Goal: Task Accomplishment & Management: Manage account settings

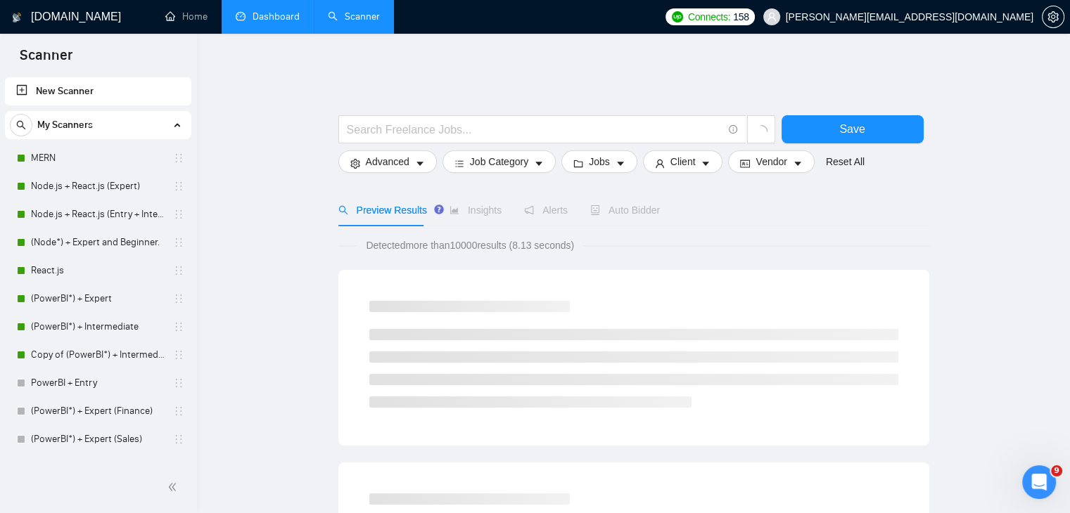
scroll to position [8530, 0]
click at [286, 21] on link "Dashboard" at bounding box center [268, 17] width 64 height 12
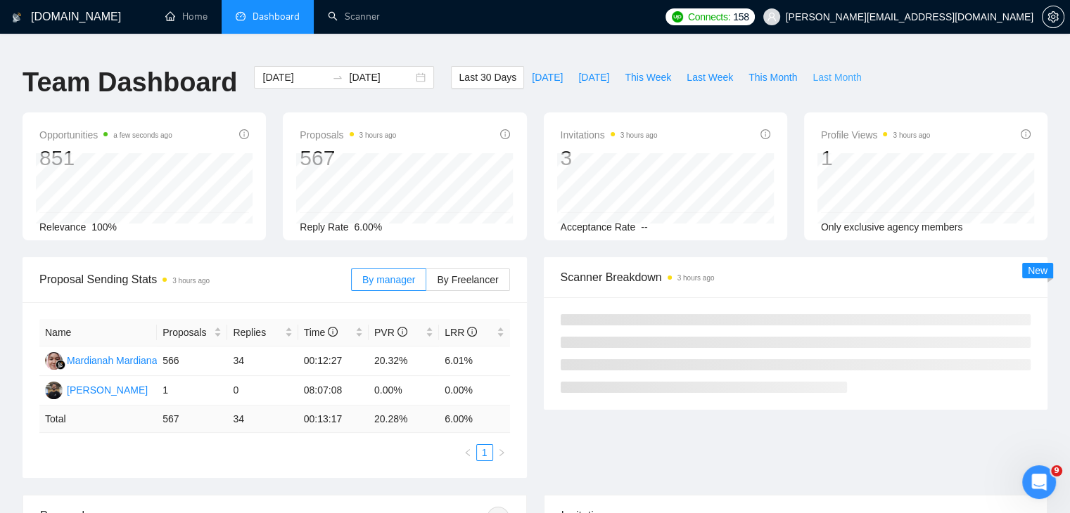
click at [819, 73] on span "Last Month" at bounding box center [836, 77] width 49 height 15
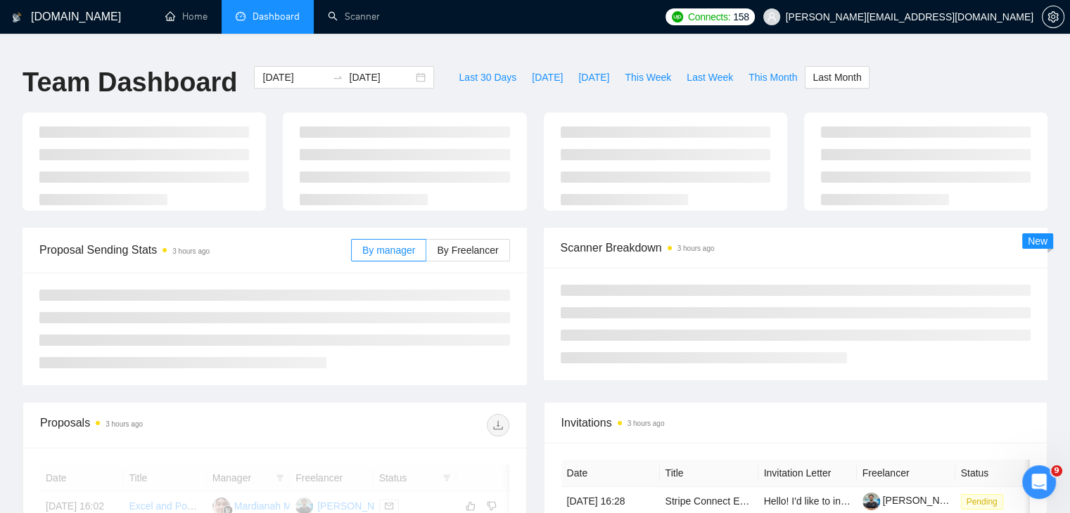
type input "[DATE]"
click at [475, 247] on div "By manager By Freelancer" at bounding box center [430, 250] width 159 height 45
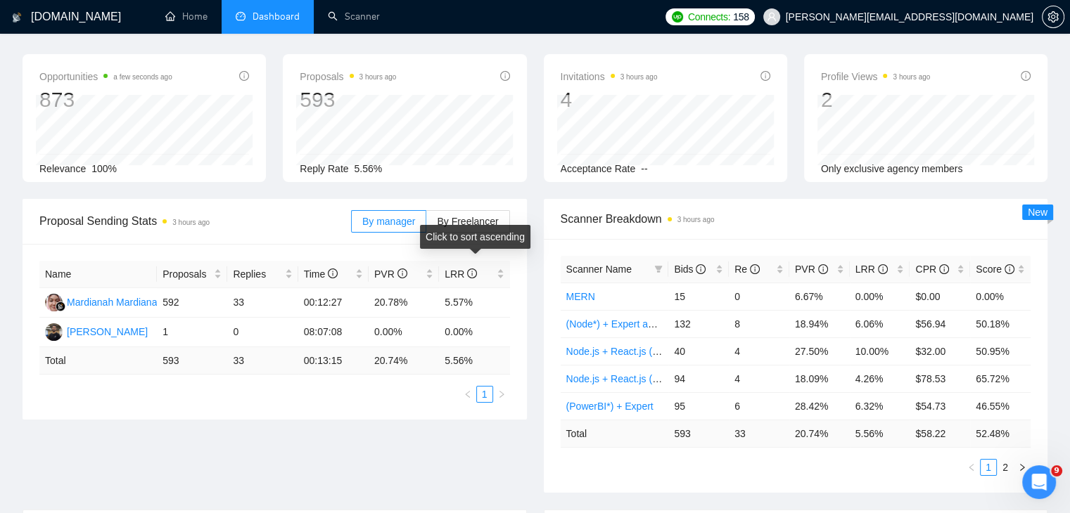
scroll to position [58, 0]
click at [487, 217] on span "By Freelancer" at bounding box center [467, 222] width 61 height 11
click at [426, 226] on input "By Freelancer" at bounding box center [426, 226] width 0 height 0
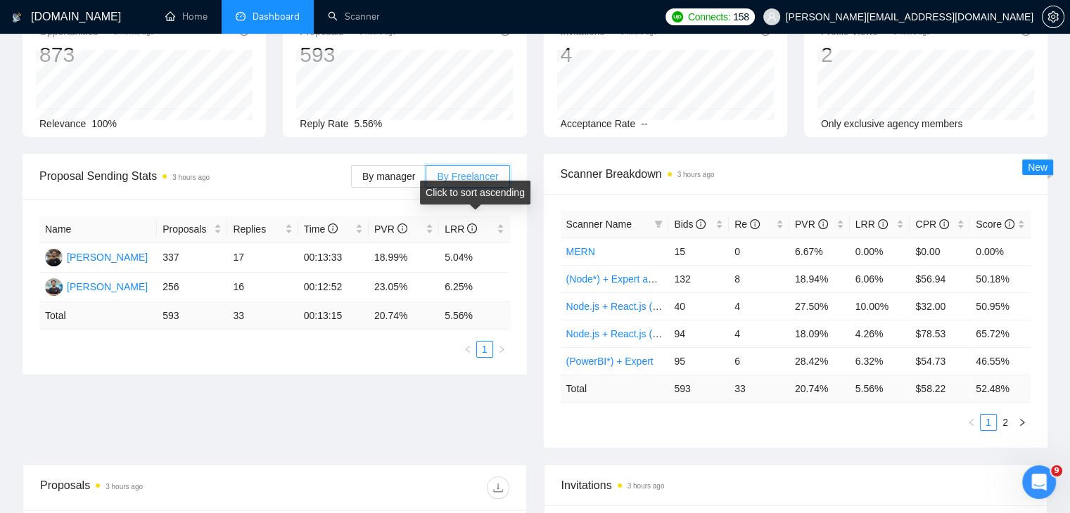
scroll to position [0, 0]
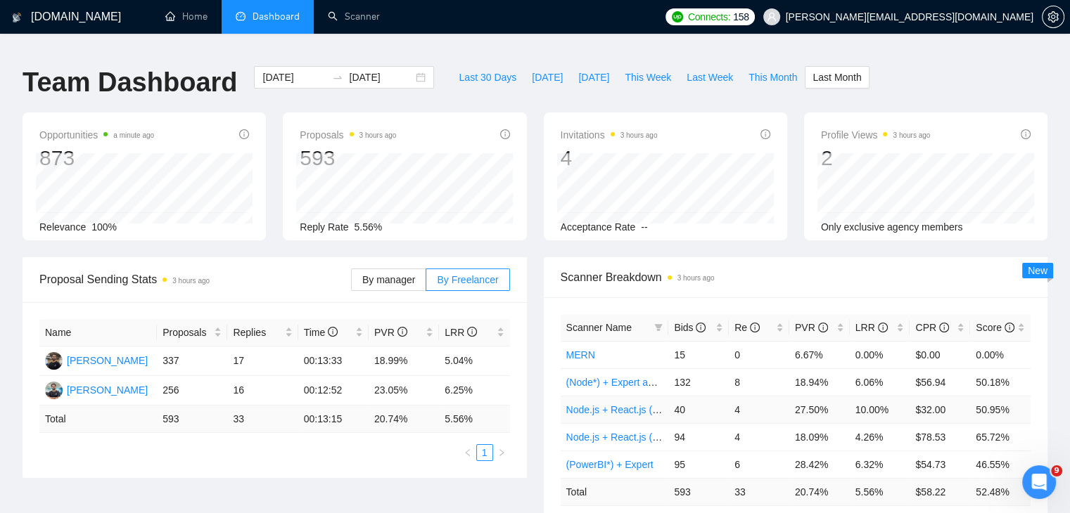
click at [805, 396] on td "27.50%" at bounding box center [819, 409] width 60 height 27
click at [361, 11] on link "Scanner" at bounding box center [354, 17] width 52 height 12
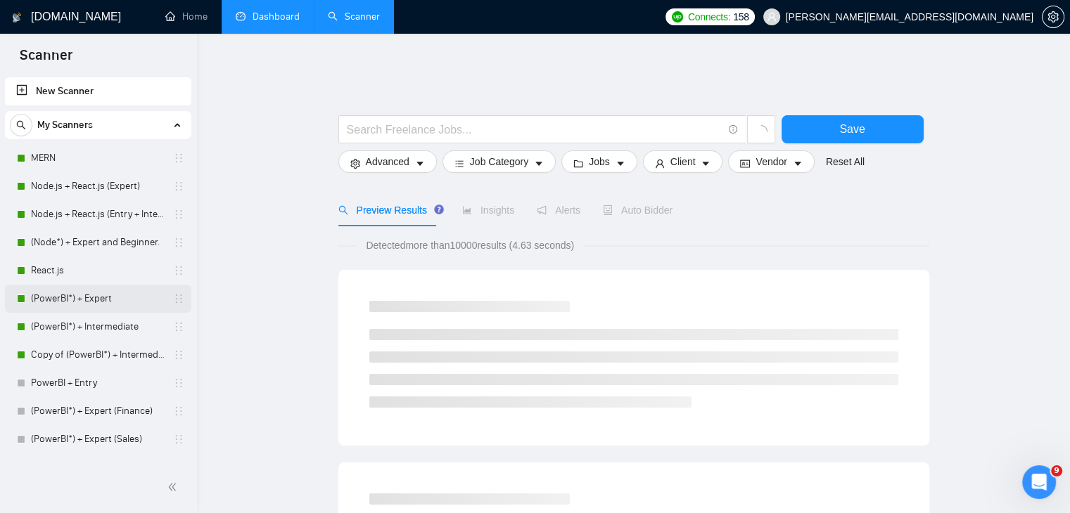
click at [125, 305] on link "(PowerBI*) + Expert" at bounding box center [98, 299] width 134 height 28
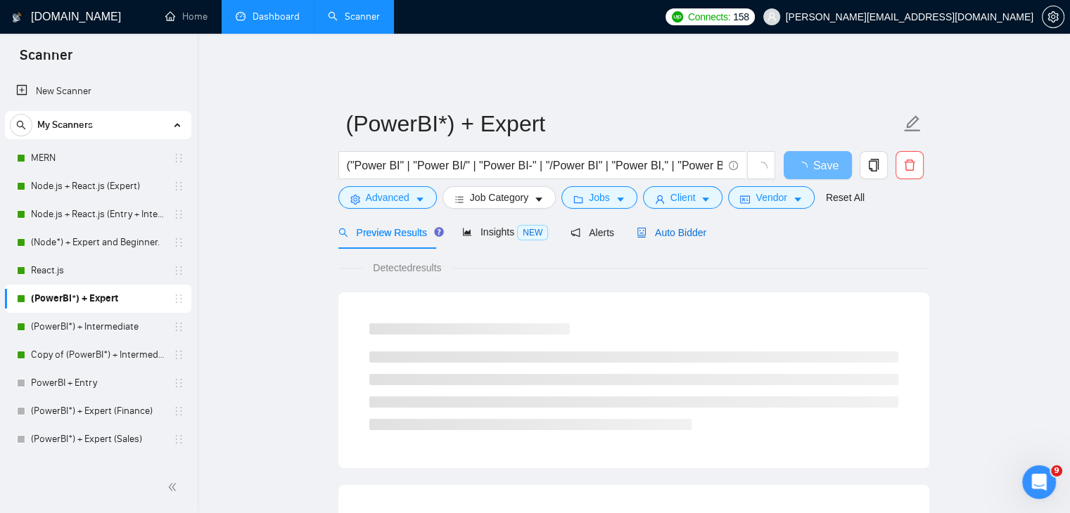
click at [663, 227] on span "Auto Bidder" at bounding box center [671, 232] width 70 height 11
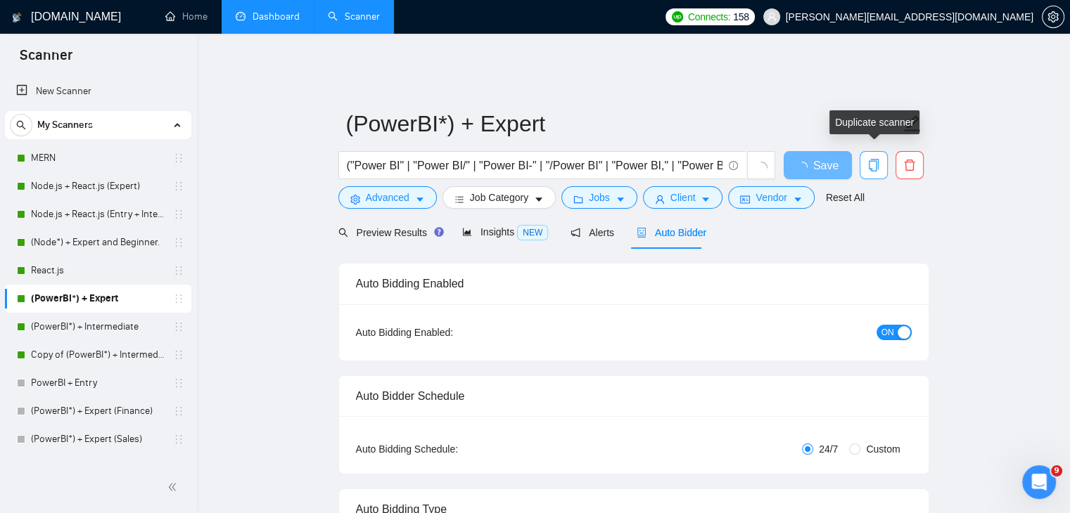
click at [869, 160] on icon "copy" at bounding box center [873, 165] width 13 height 13
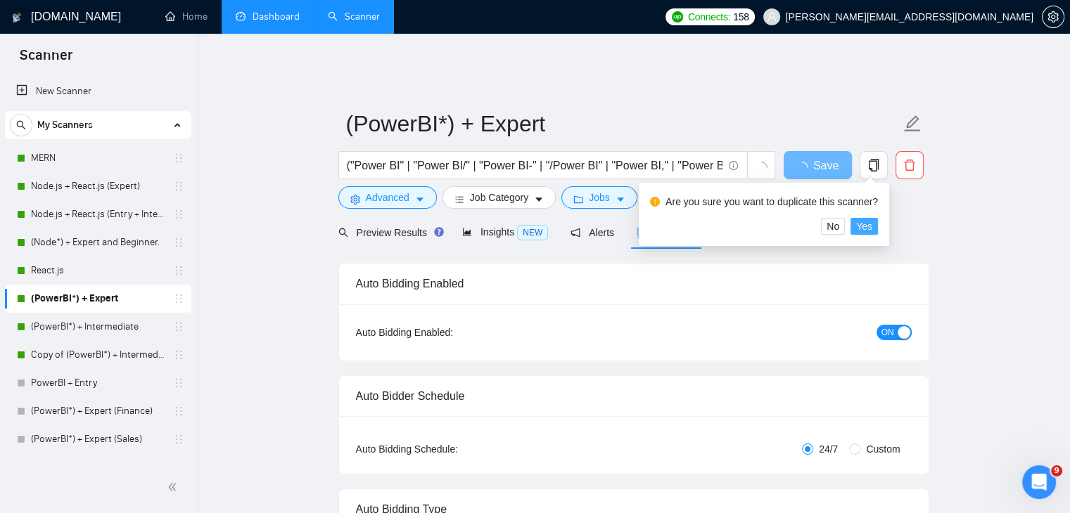
click at [855, 226] on button "Yes" at bounding box center [863, 226] width 27 height 17
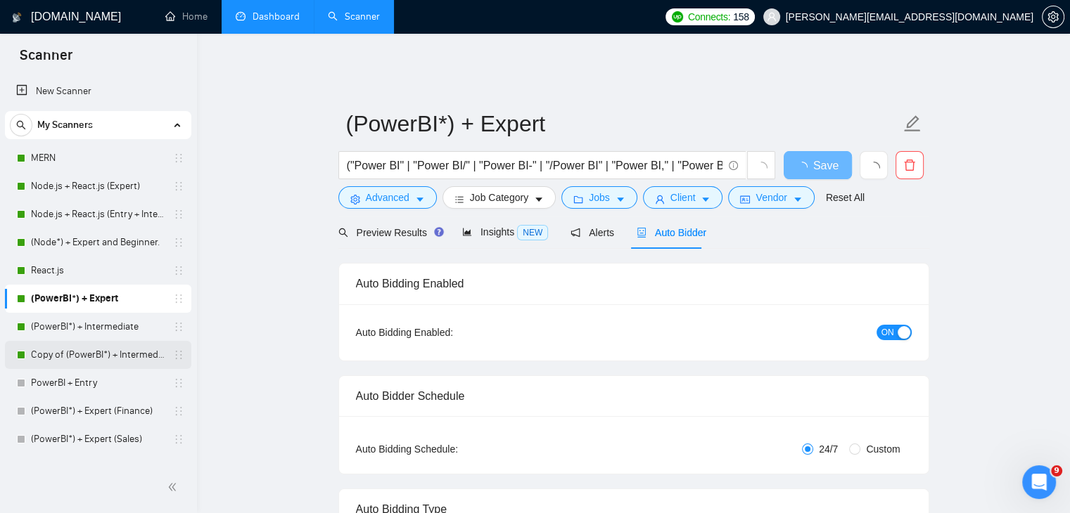
click at [113, 362] on link "Copy of (PowerBI*) + Intermediate" at bounding box center [98, 355] width 134 height 28
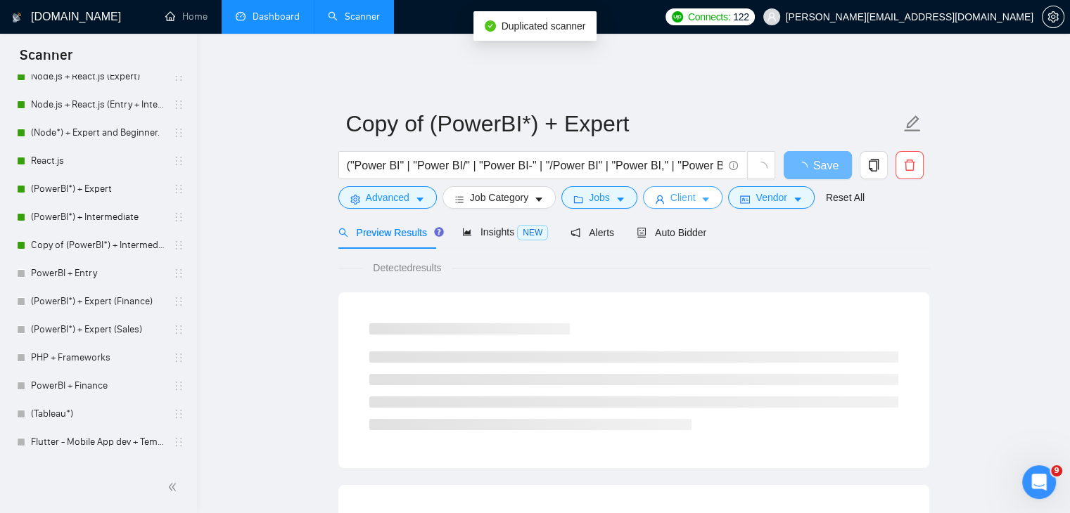
scroll to position [112, 0]
click at [660, 227] on span "Auto Bidder" at bounding box center [671, 232] width 70 height 11
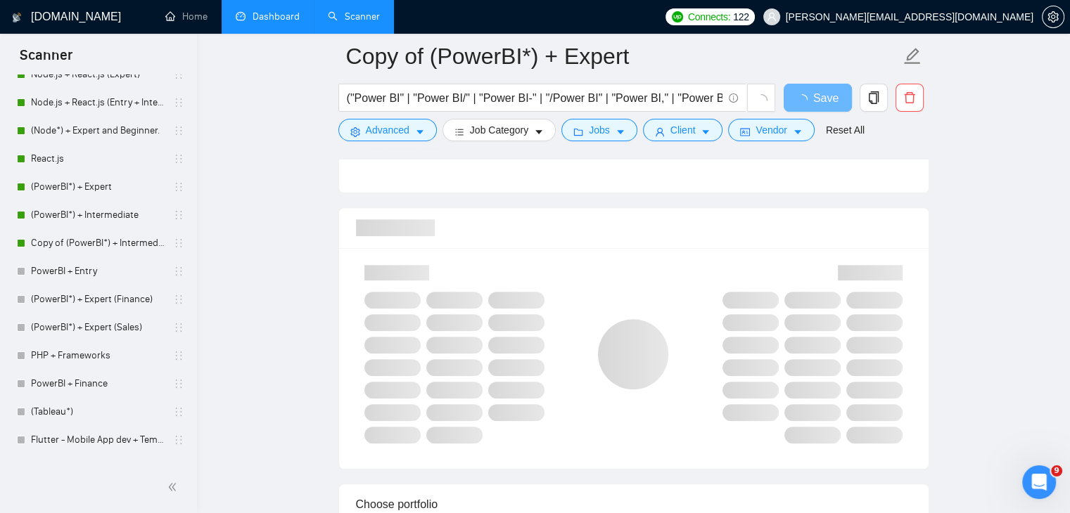
scroll to position [807, 0]
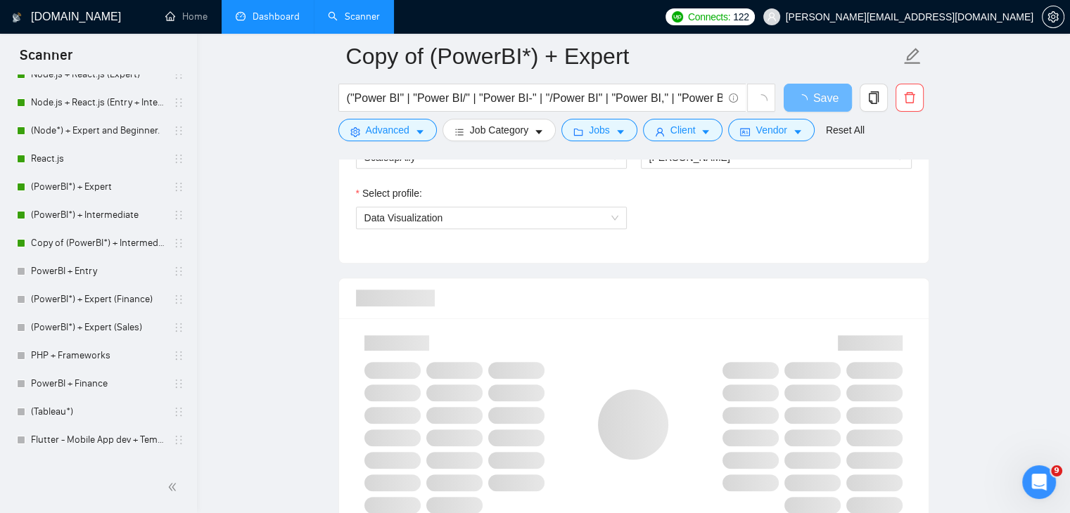
drag, startPoint x: 619, startPoint y: 373, endPoint x: 581, endPoint y: 335, distance: 53.2
click at [581, 335] on div at bounding box center [633, 424] width 567 height 195
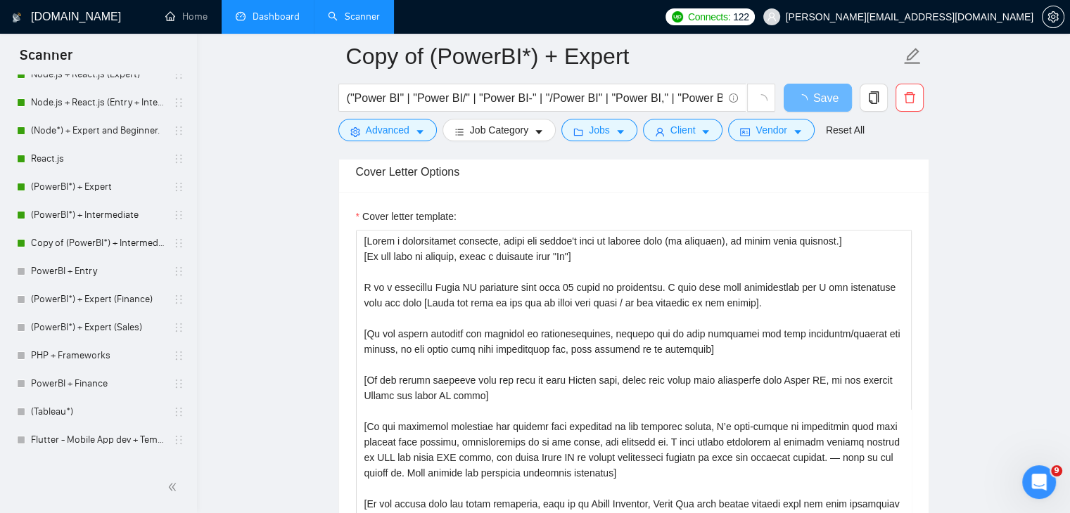
scroll to position [1622, 0]
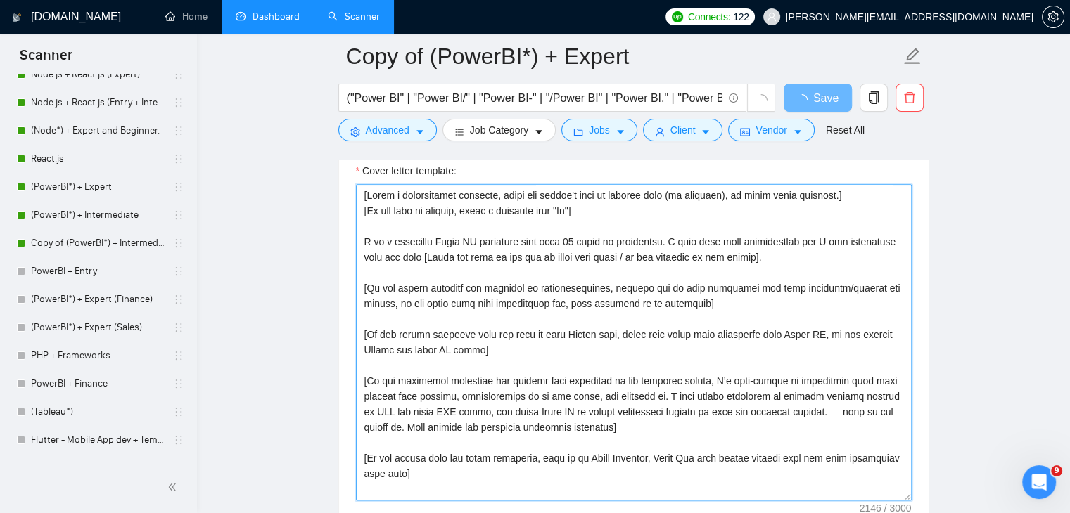
click at [552, 423] on textarea "Cover letter template:" at bounding box center [634, 342] width 556 height 316
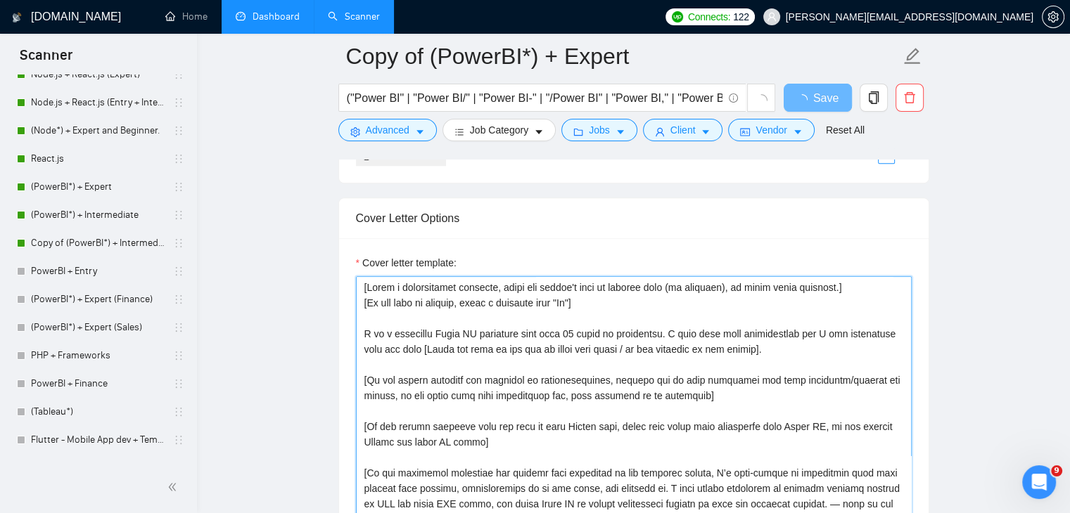
scroll to position [1530, 0]
click at [128, 237] on link "Copy of (PowerBI*) + Intermediate" at bounding box center [98, 243] width 134 height 28
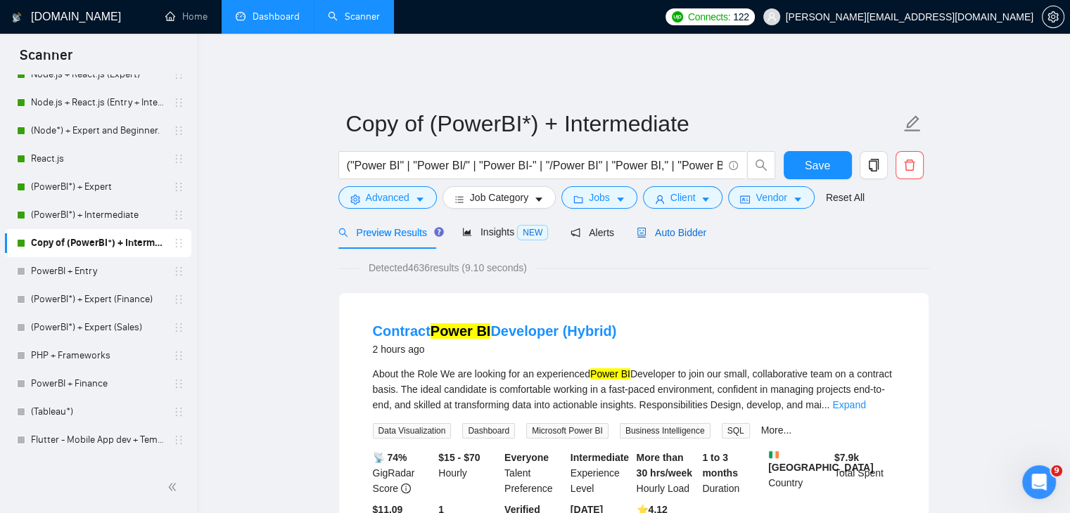
click at [675, 227] on span "Auto Bidder" at bounding box center [671, 232] width 70 height 11
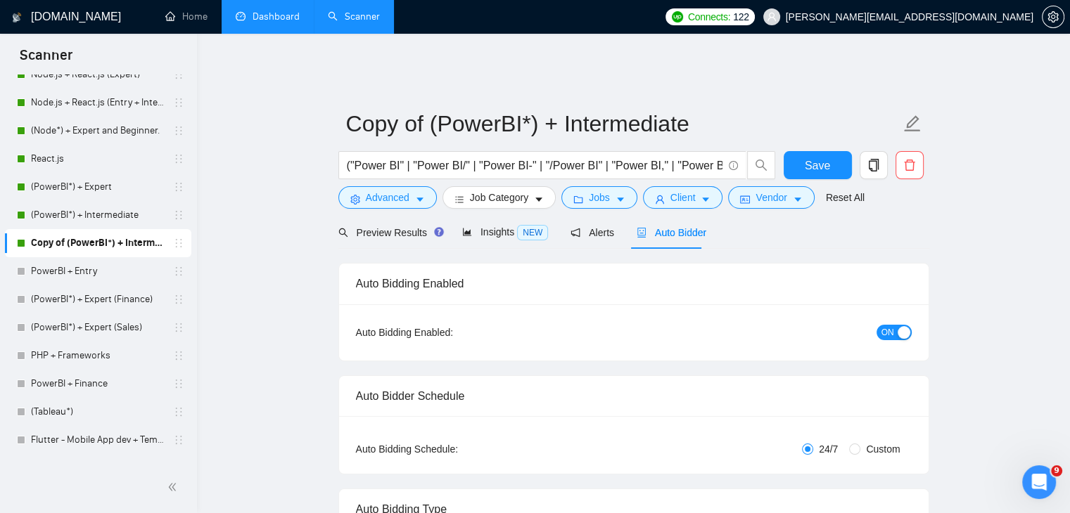
radio input "false"
radio input "true"
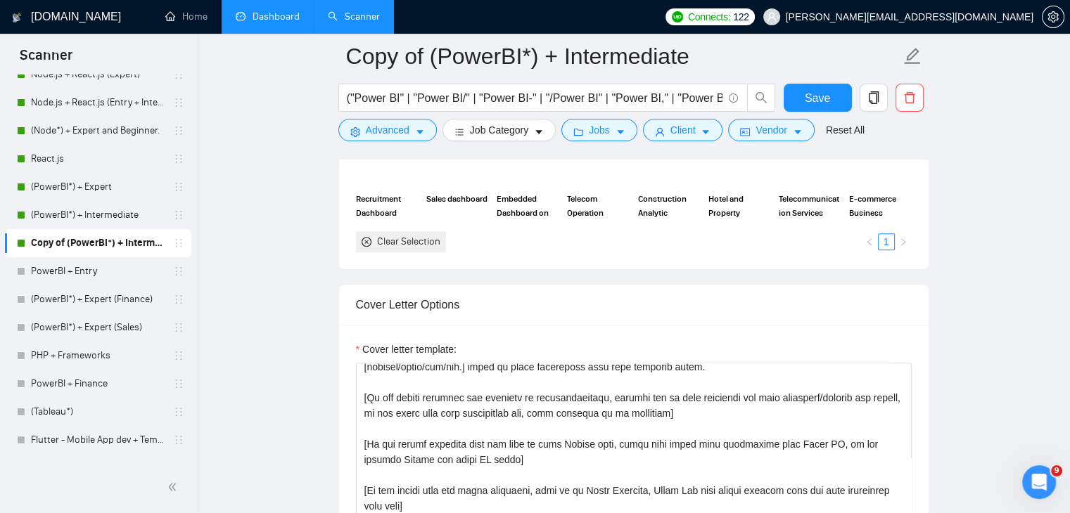
scroll to position [84, 0]
click at [476, 442] on textarea "Cover letter template:" at bounding box center [634, 521] width 556 height 316
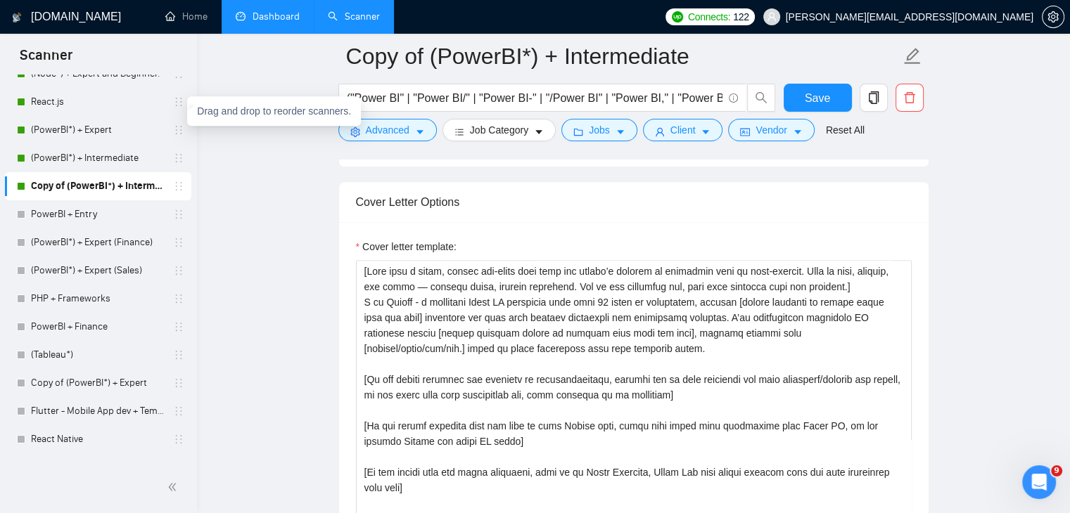
scroll to position [170, 0]
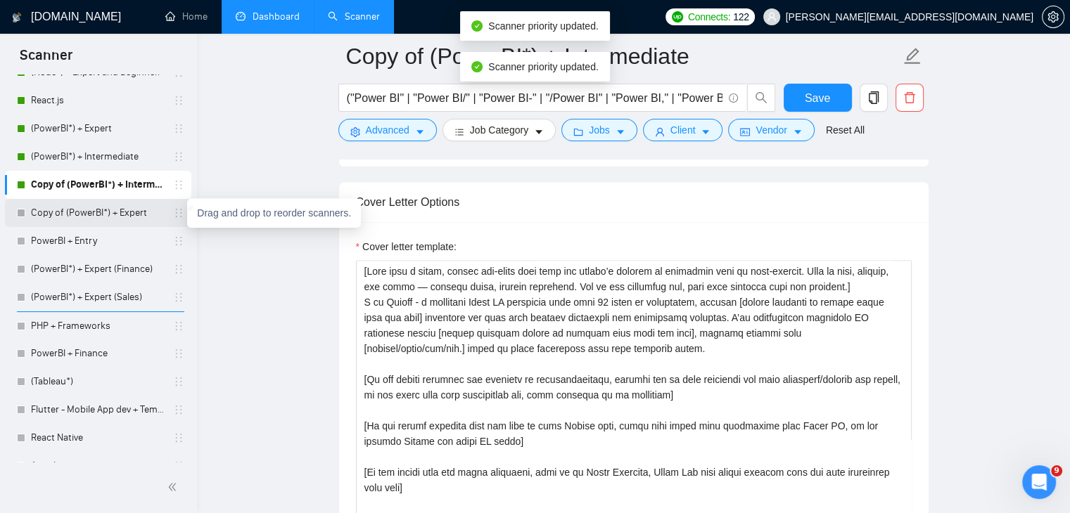
click at [129, 219] on link "Copy of (PowerBI*) + Expert" at bounding box center [98, 213] width 134 height 28
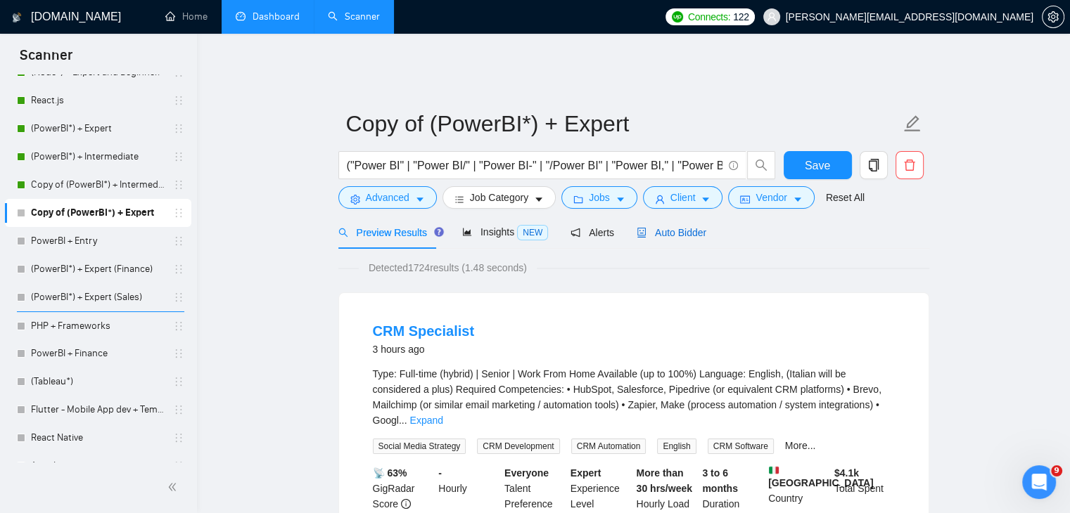
click at [684, 227] on span "Auto Bidder" at bounding box center [671, 232] width 70 height 11
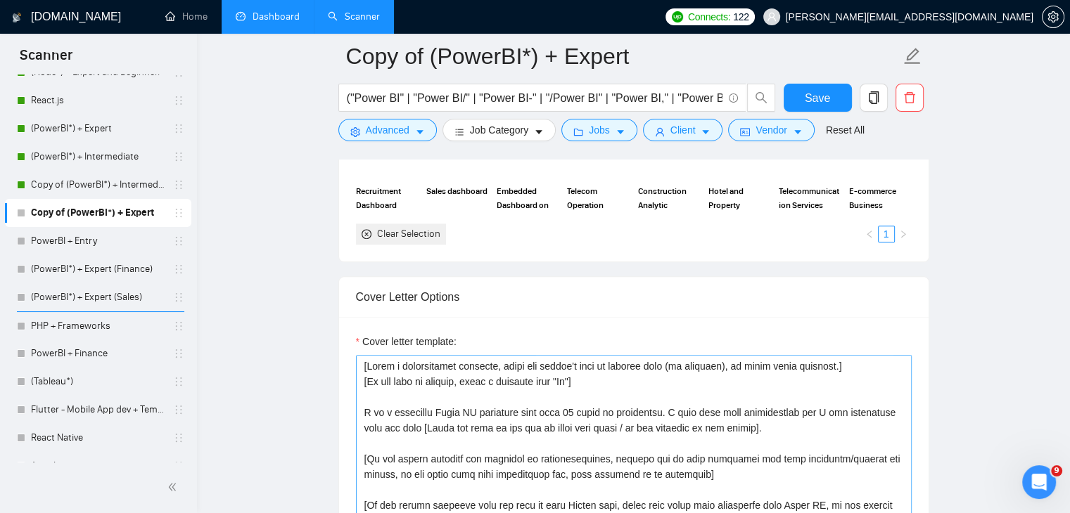
scroll to position [1499, 0]
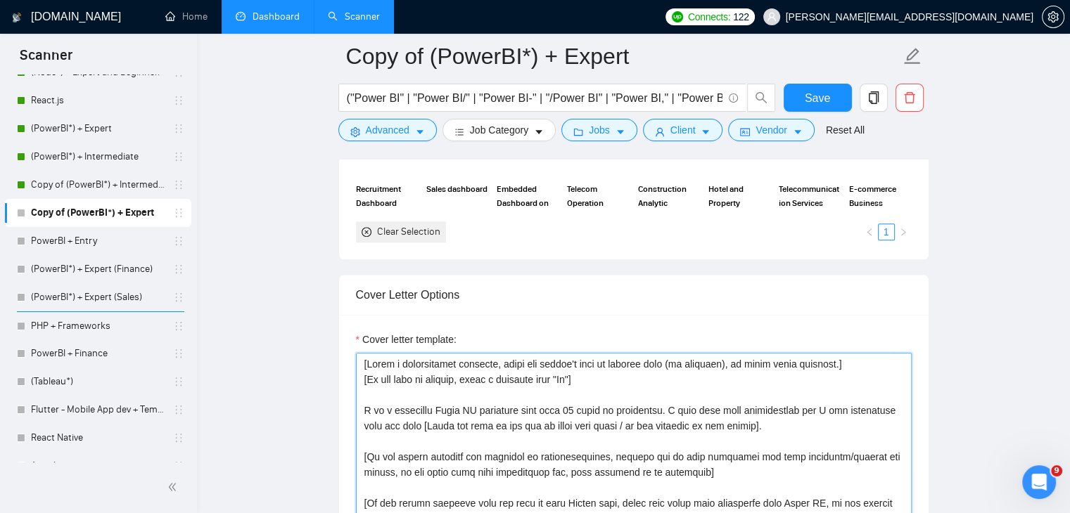
click at [498, 474] on textarea "Cover letter template:" at bounding box center [634, 511] width 556 height 316
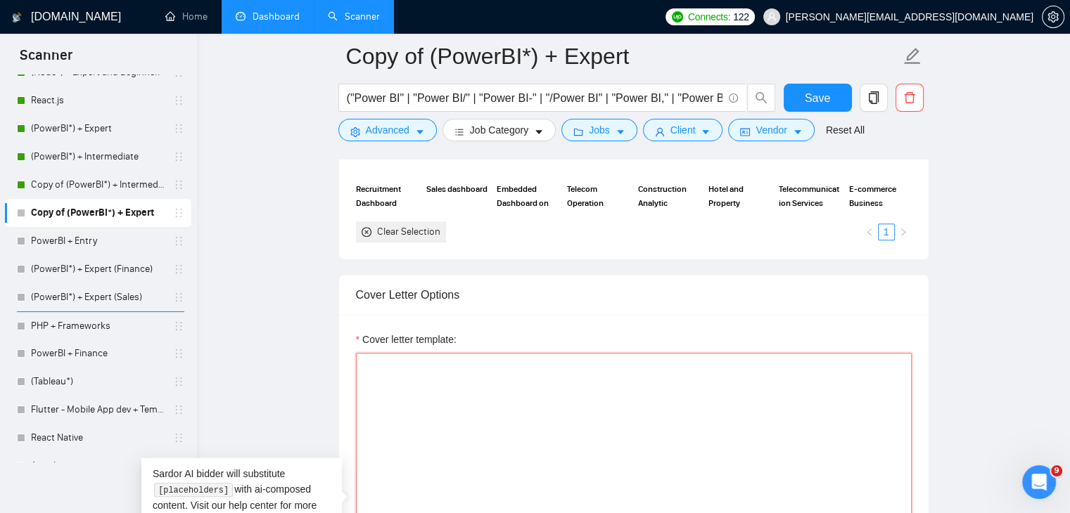
paste textarea "[Lore ipsu d sitam, consec adi-elits doei temp inc utlabo’e dolorem al enimadmi…"
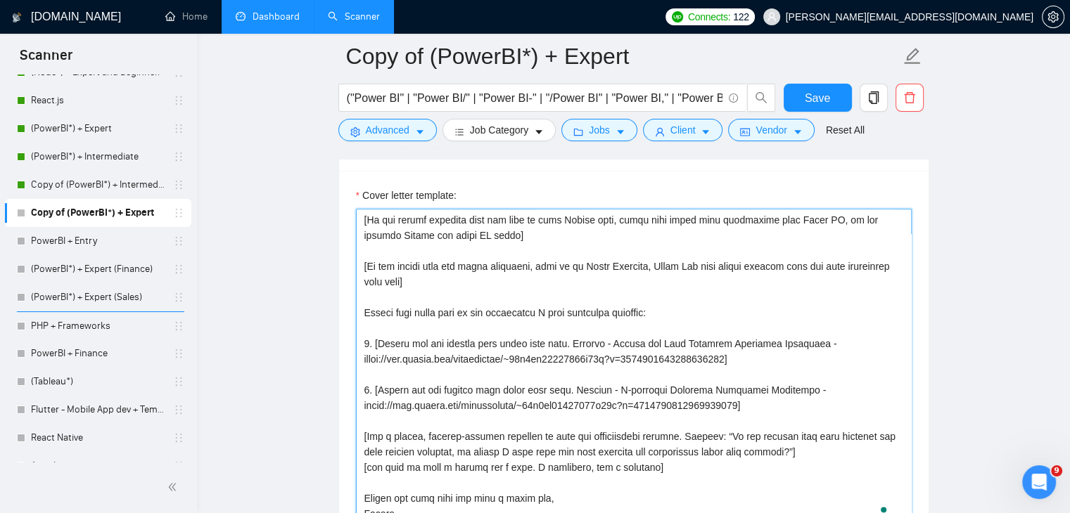
scroll to position [0, 0]
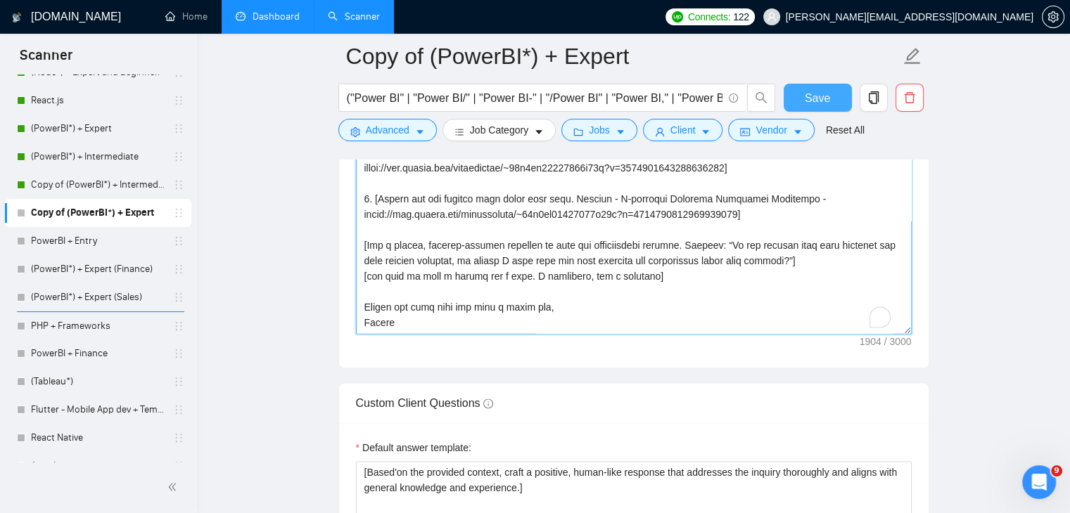
type textarea "[Lore ipsu d sitam, consec adi-elits doei temp inc utlabo’e dolorem al enimadmi…"
click at [822, 105] on span "Save" at bounding box center [817, 98] width 25 height 18
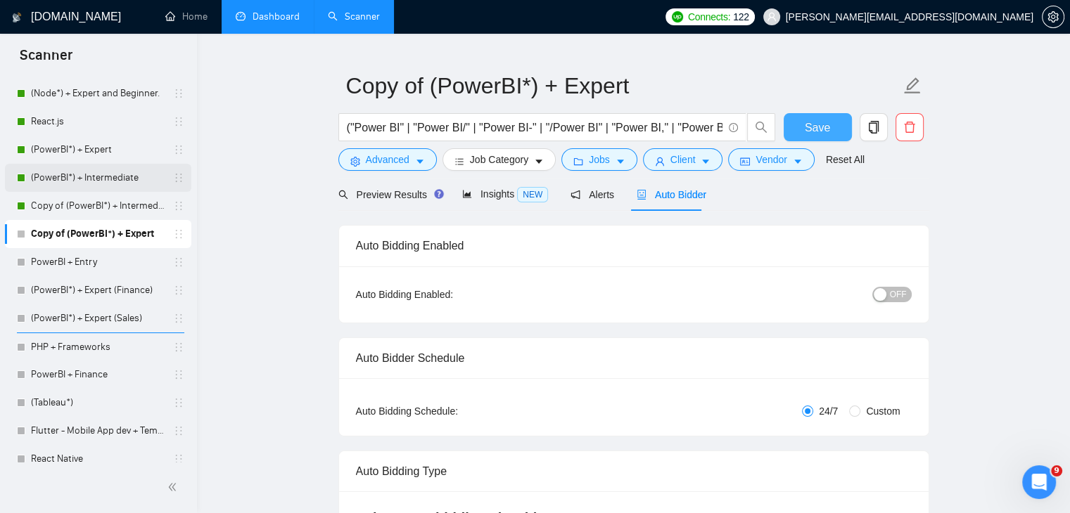
scroll to position [146, 0]
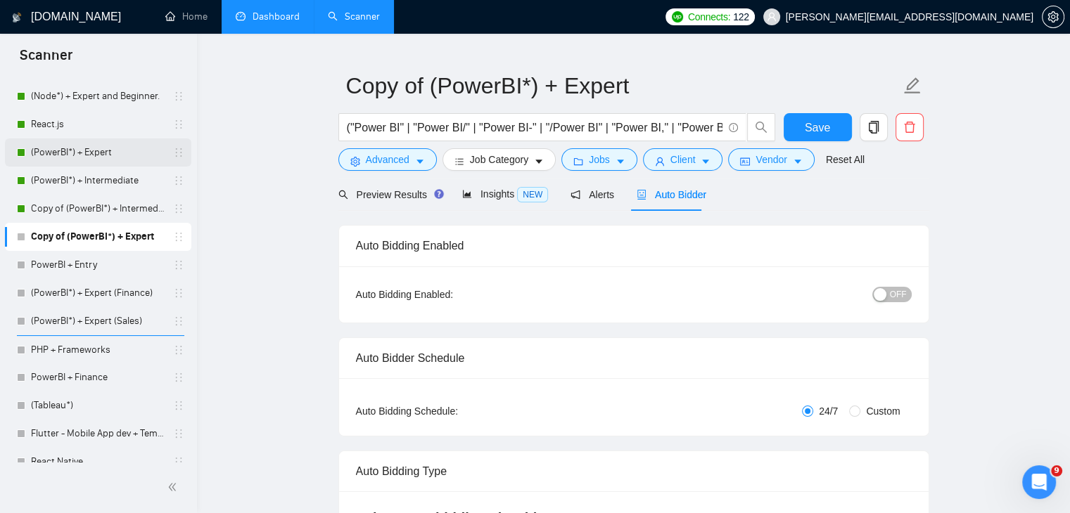
click at [104, 152] on link "(PowerBI*) + Expert" at bounding box center [98, 153] width 134 height 28
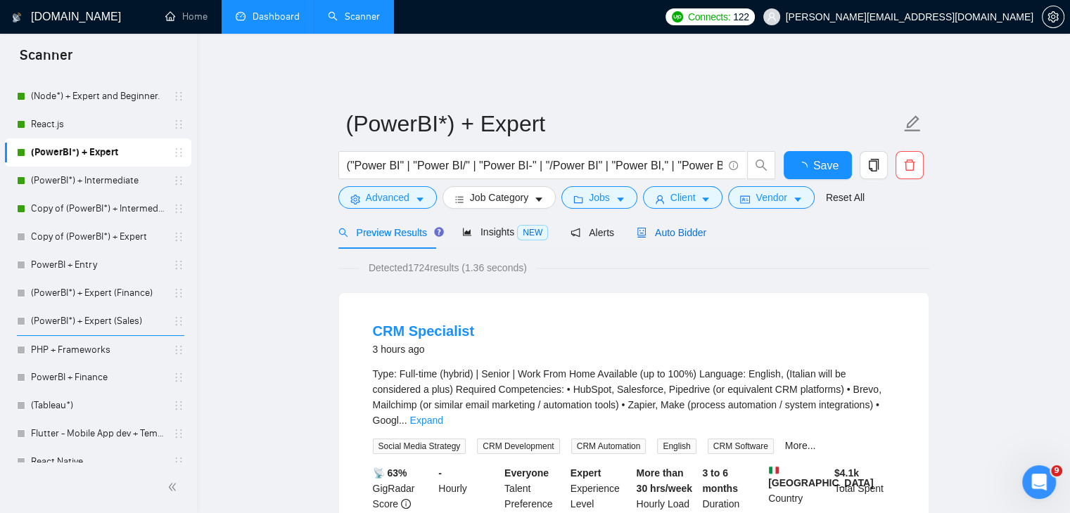
click at [693, 227] on span "Auto Bidder" at bounding box center [671, 232] width 70 height 11
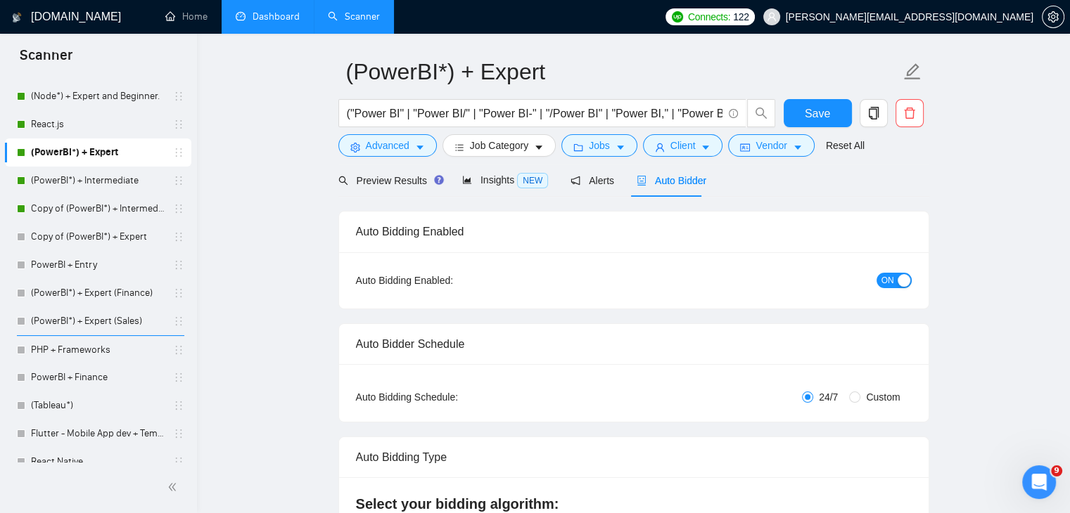
scroll to position [33, 0]
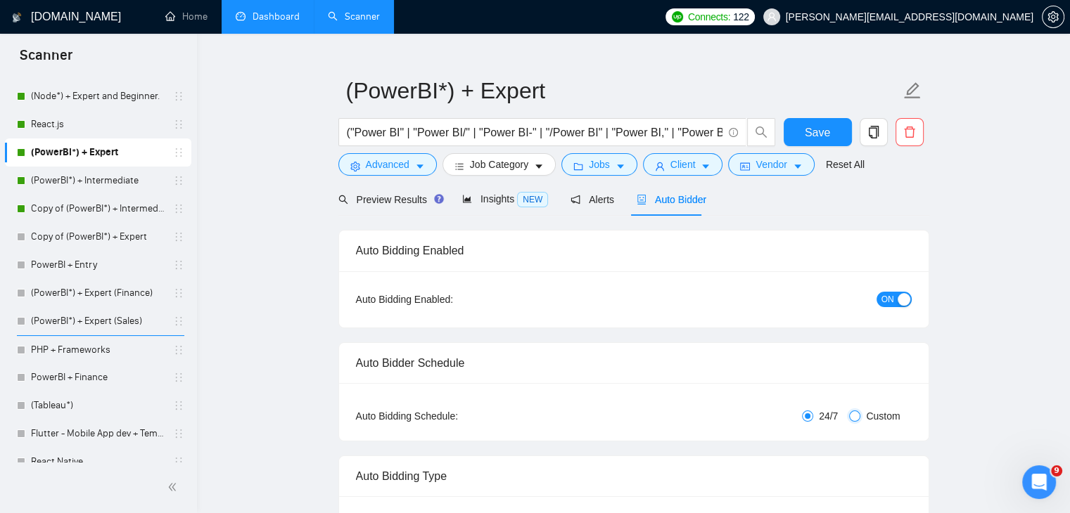
click at [855, 411] on input "Custom" at bounding box center [854, 416] width 11 height 11
radio input "true"
radio input "false"
checkbox input "true"
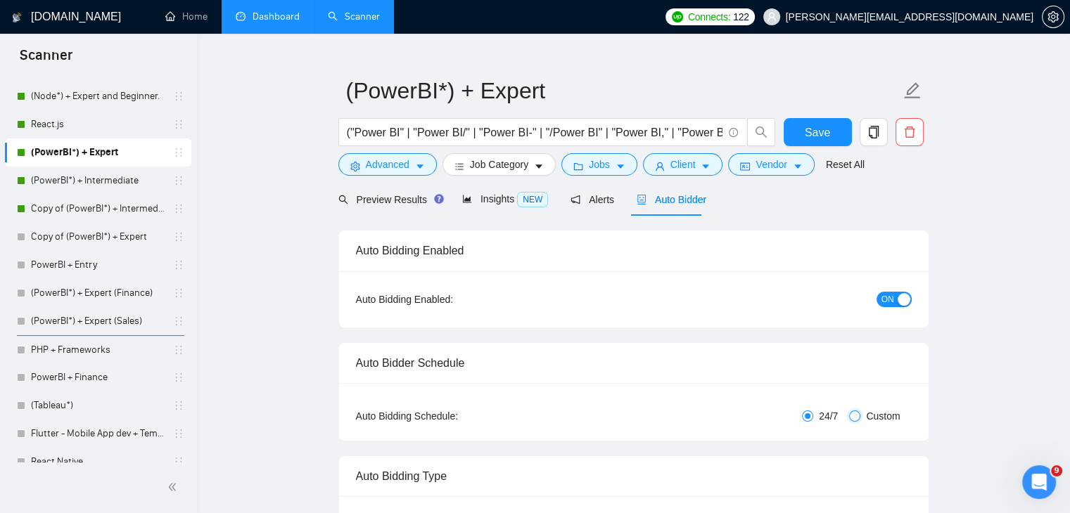
checkbox input "true"
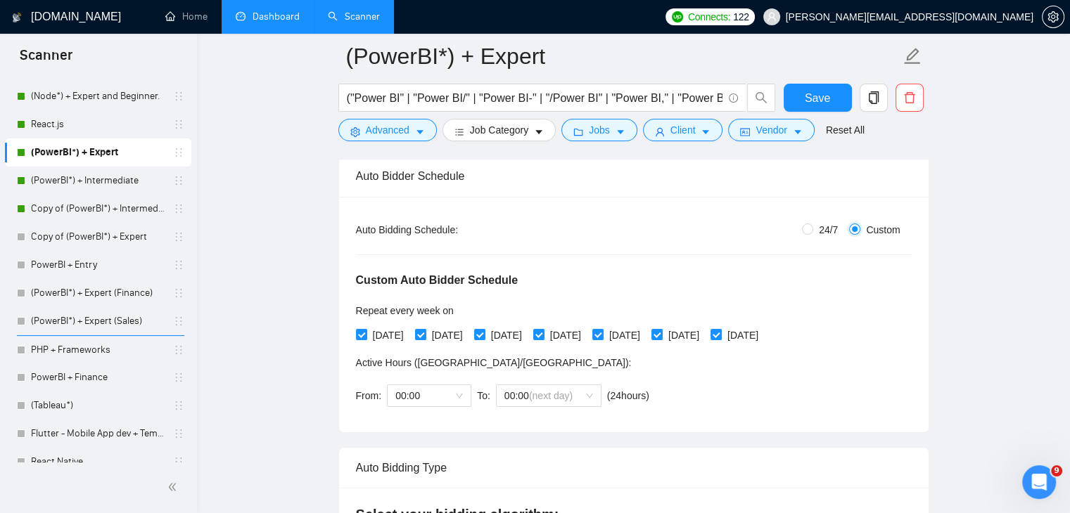
scroll to position [257, 0]
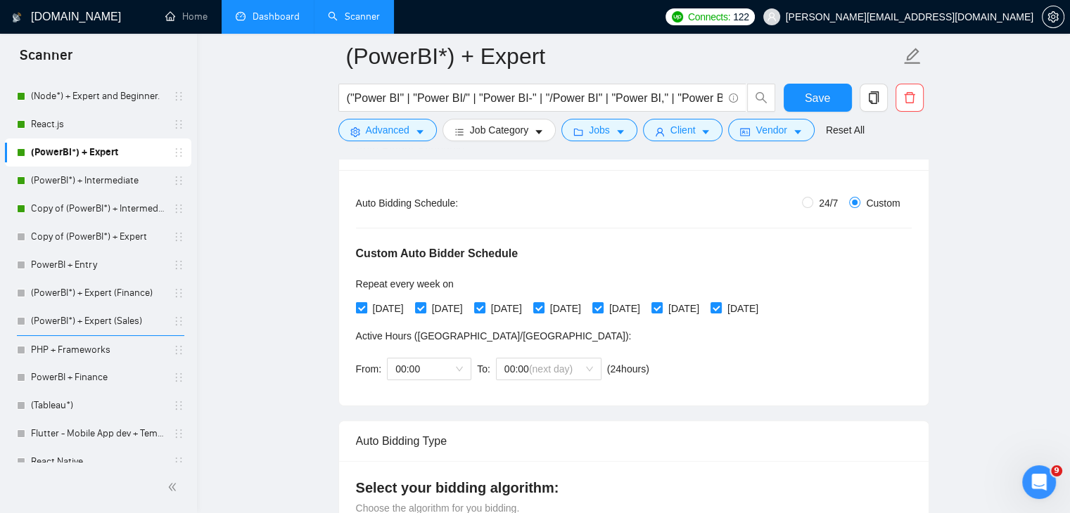
click at [363, 302] on input "[DATE]" at bounding box center [361, 307] width 10 height 10
checkbox input "false"
click at [425, 302] on input "[DATE]" at bounding box center [420, 307] width 10 height 10
checkbox input "false"
click at [484, 302] on input "[DATE]" at bounding box center [479, 307] width 10 height 10
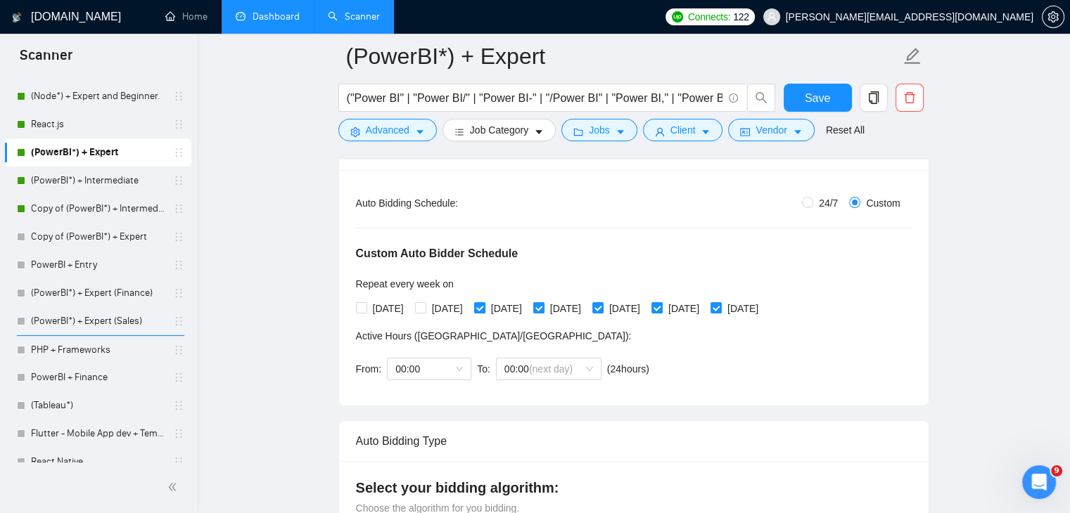
checkbox input "false"
click at [833, 97] on button "Save" at bounding box center [817, 98] width 68 height 28
click at [109, 229] on link "Copy of (PowerBI*) + Expert" at bounding box center [98, 237] width 134 height 28
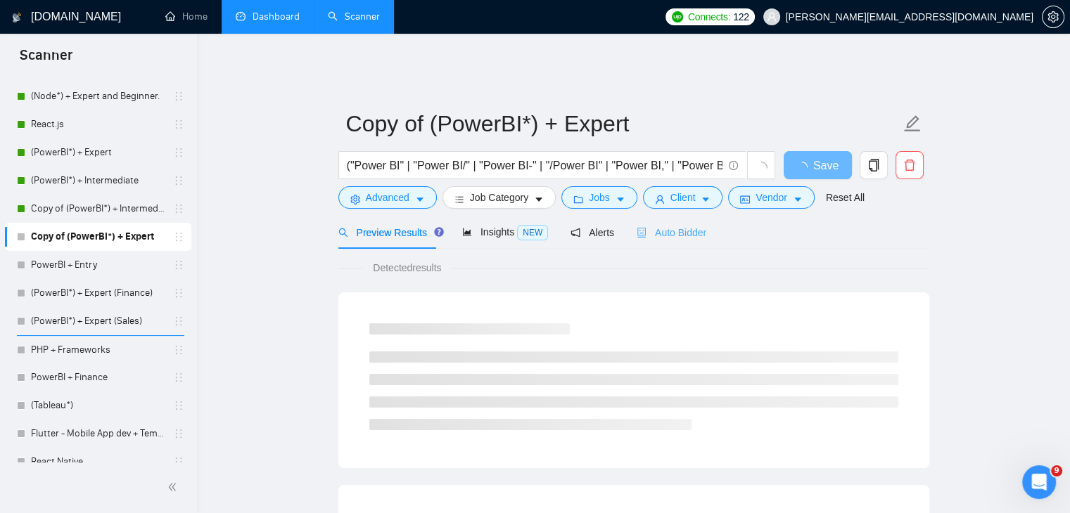
click at [674, 216] on div "Auto Bidder" at bounding box center [671, 232] width 70 height 33
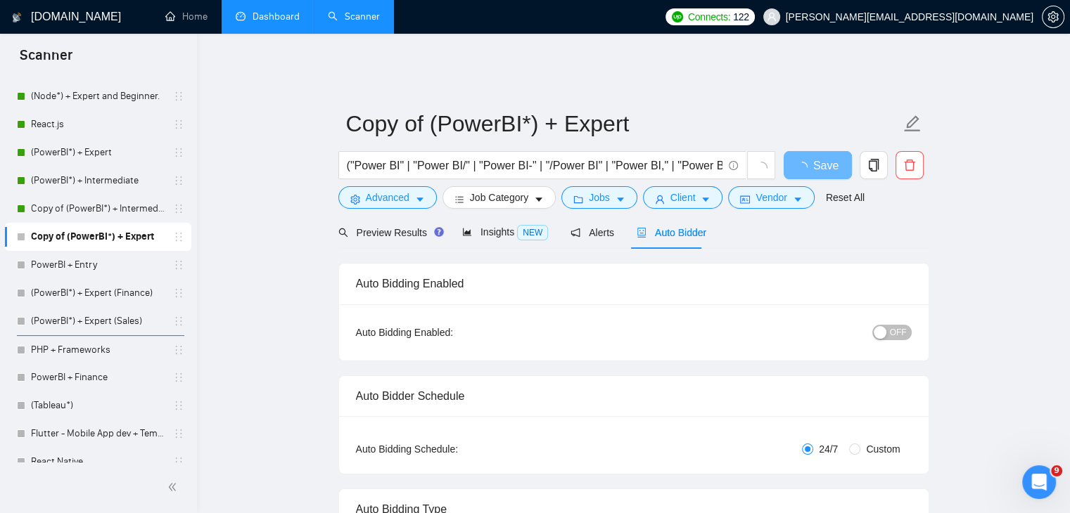
click at [897, 325] on span "OFF" at bounding box center [898, 332] width 17 height 15
click at [855, 444] on input "Custom" at bounding box center [854, 449] width 11 height 11
radio input "true"
radio input "false"
checkbox input "true"
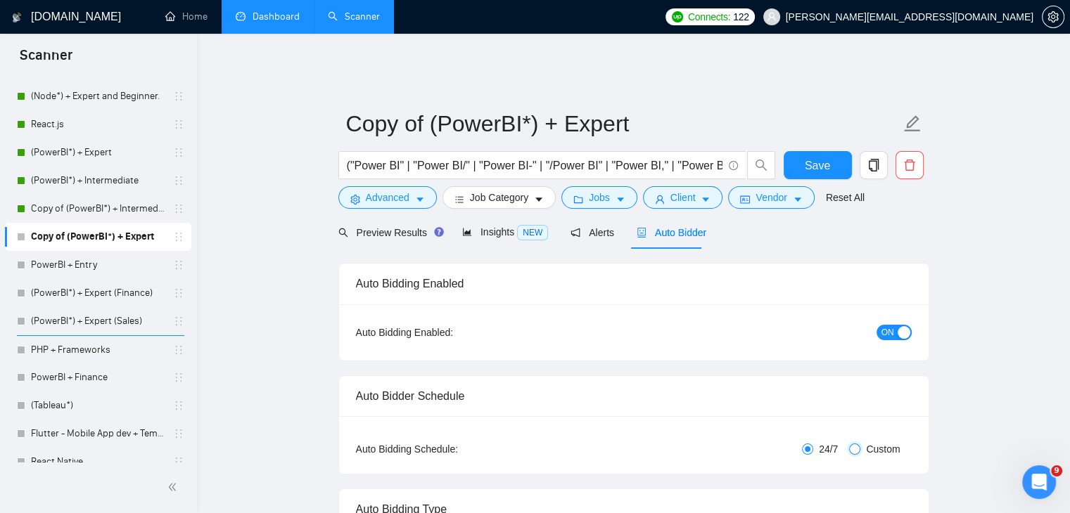
checkbox input "true"
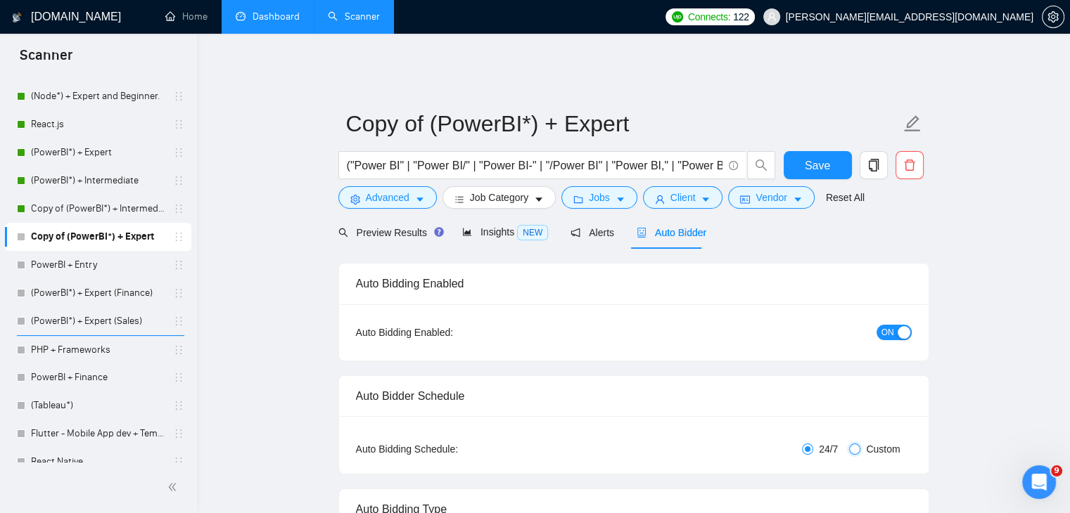
checkbox input "true"
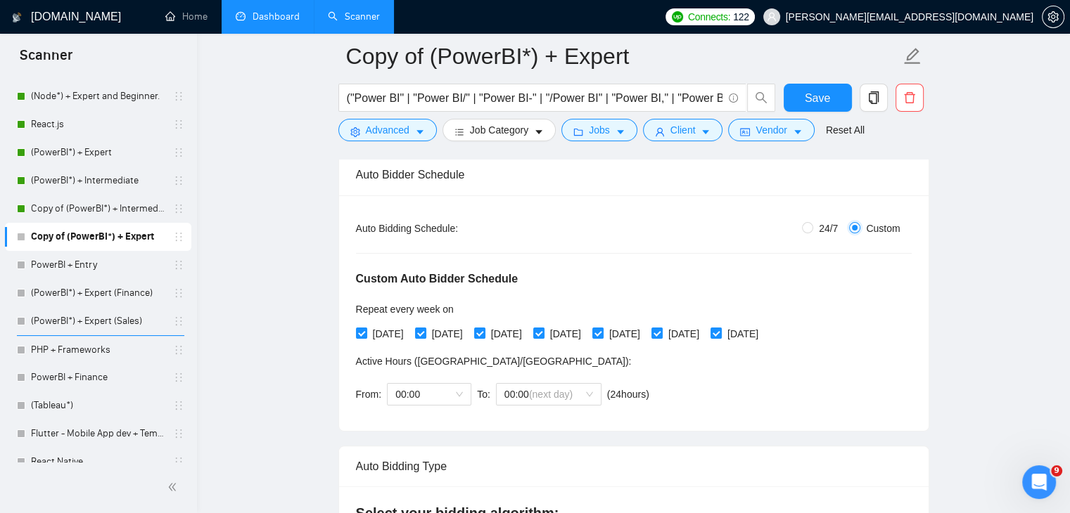
scroll to position [233, 0]
click at [559, 325] on div "[DATE] [DATE] [DATE] [DATE] [DATE] [DATE] [DATE]" at bounding box center [560, 332] width 409 height 15
click at [543, 326] on input "[DATE]" at bounding box center [538, 331] width 10 height 10
checkbox input "false"
click at [602, 326] on input "[DATE]" at bounding box center [597, 331] width 10 height 10
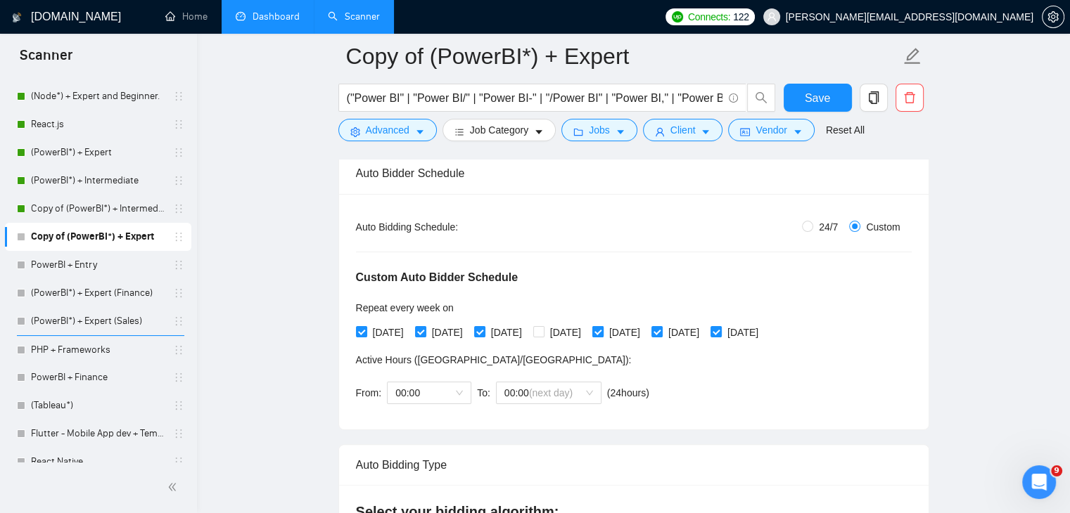
checkbox input "false"
click at [661, 326] on input "[DATE]" at bounding box center [656, 331] width 10 height 10
checkbox input "false"
click at [720, 326] on input "[DATE]" at bounding box center [715, 331] width 10 height 10
checkbox input "false"
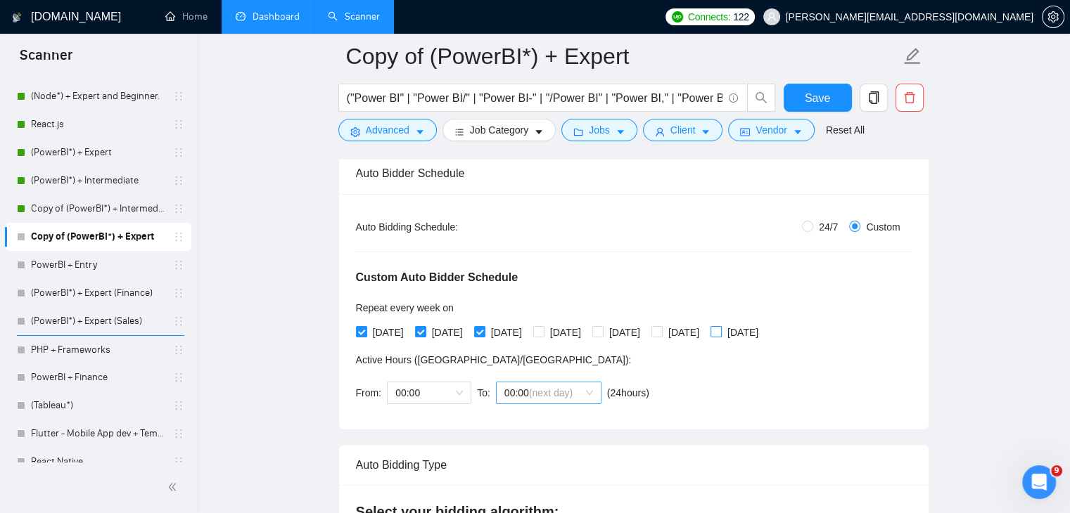
click at [549, 387] on span "(next day)" at bounding box center [551, 392] width 44 height 11
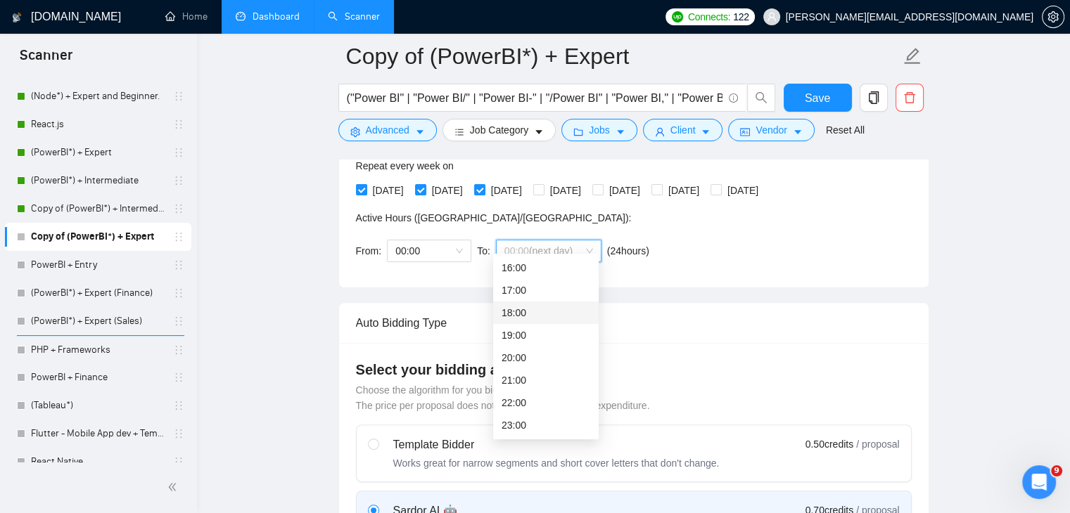
scroll to position [384, 0]
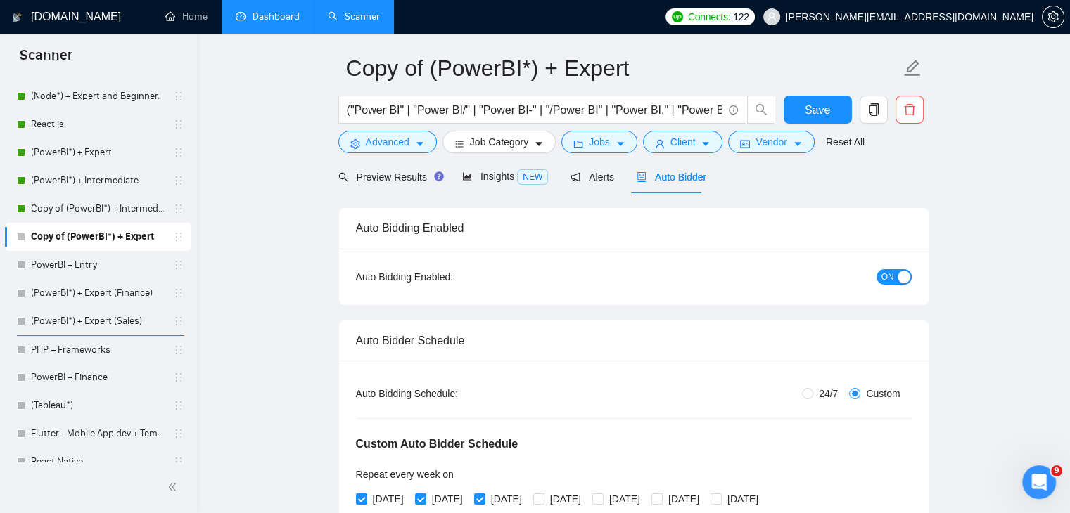
scroll to position [0, 0]
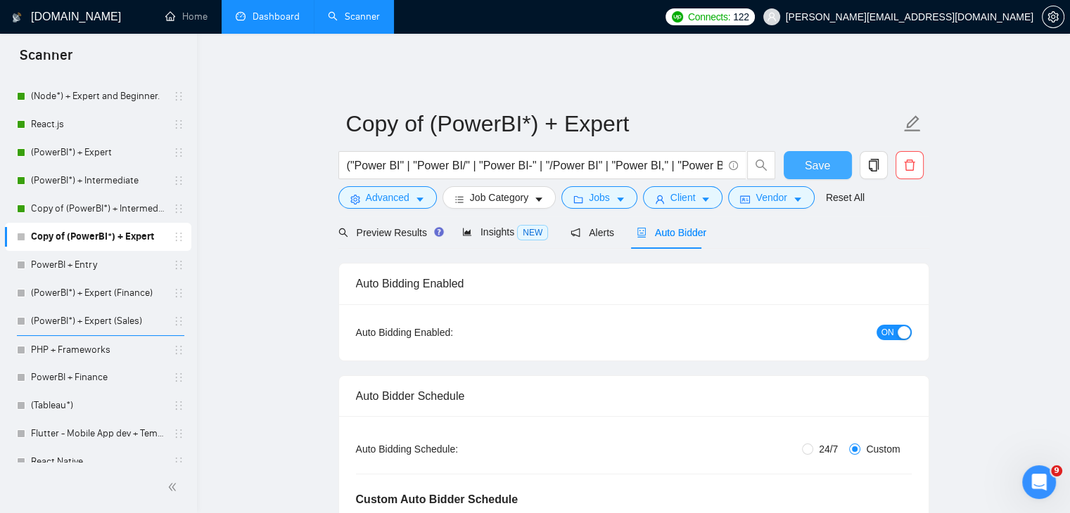
click at [817, 158] on span "Save" at bounding box center [817, 166] width 25 height 18
